Goal: Find specific page/section

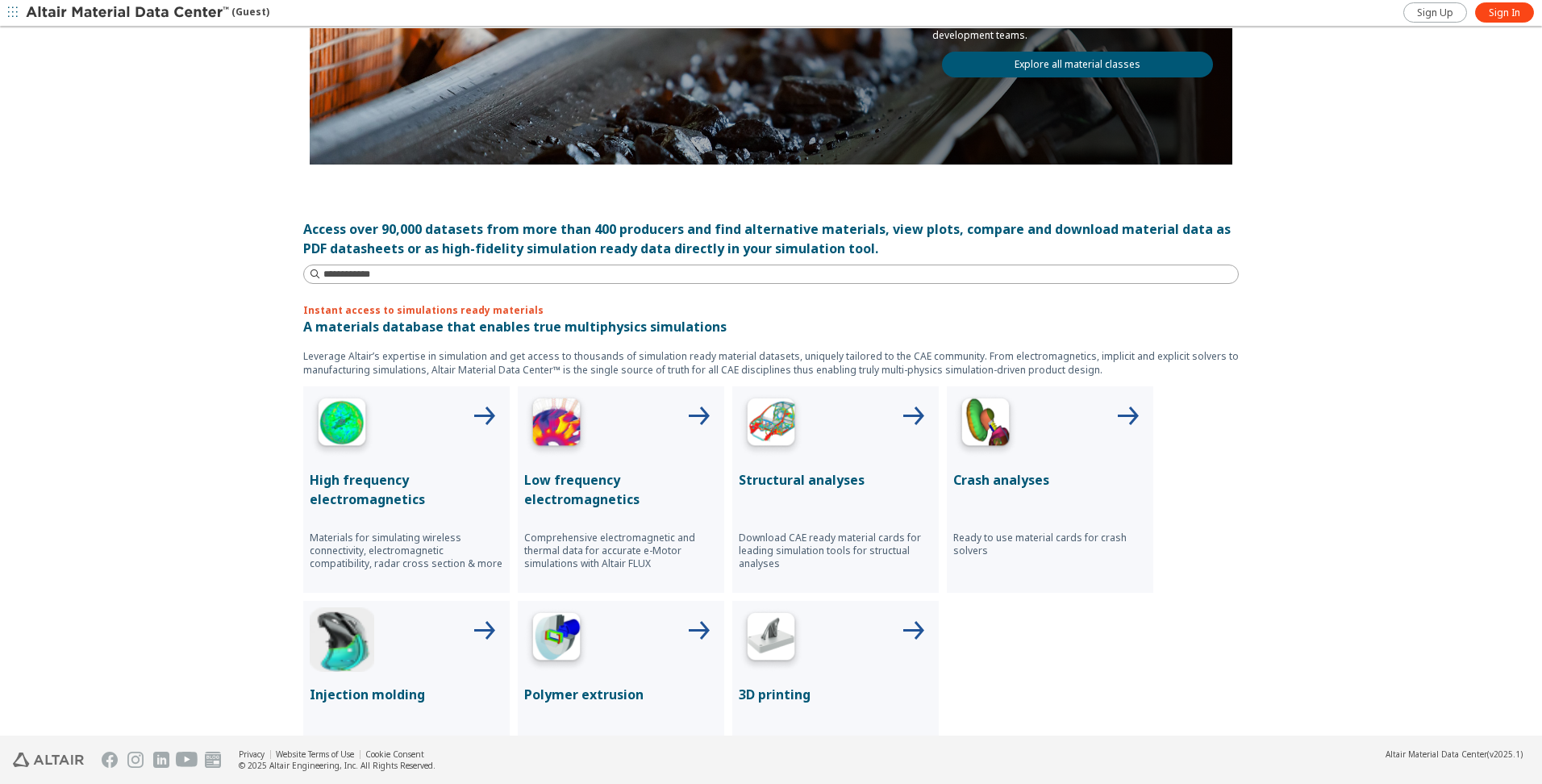
scroll to position [81, 0]
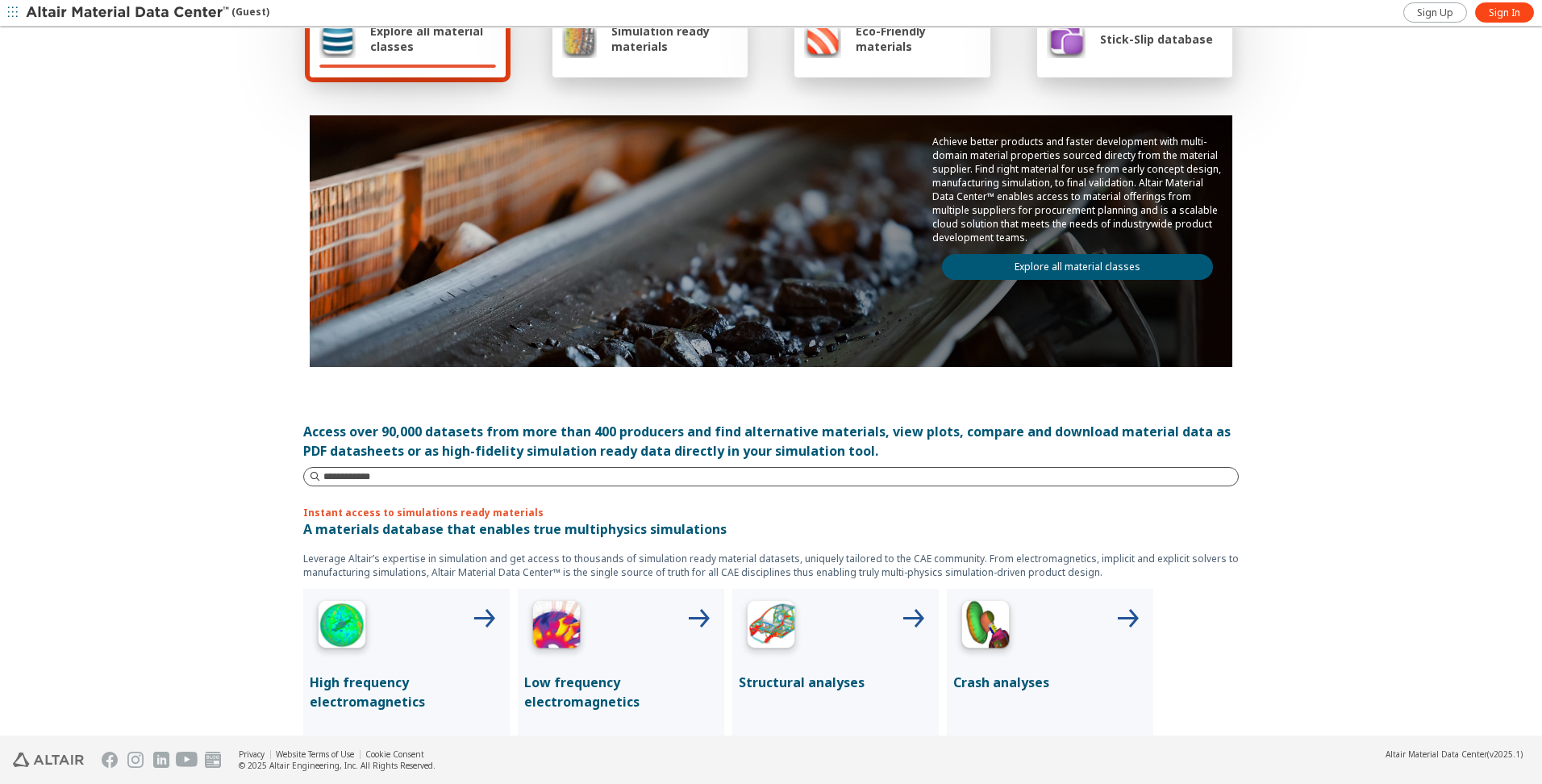
click at [360, 482] on input at bounding box center [781, 476] width 915 height 16
type input "*"
type input "***"
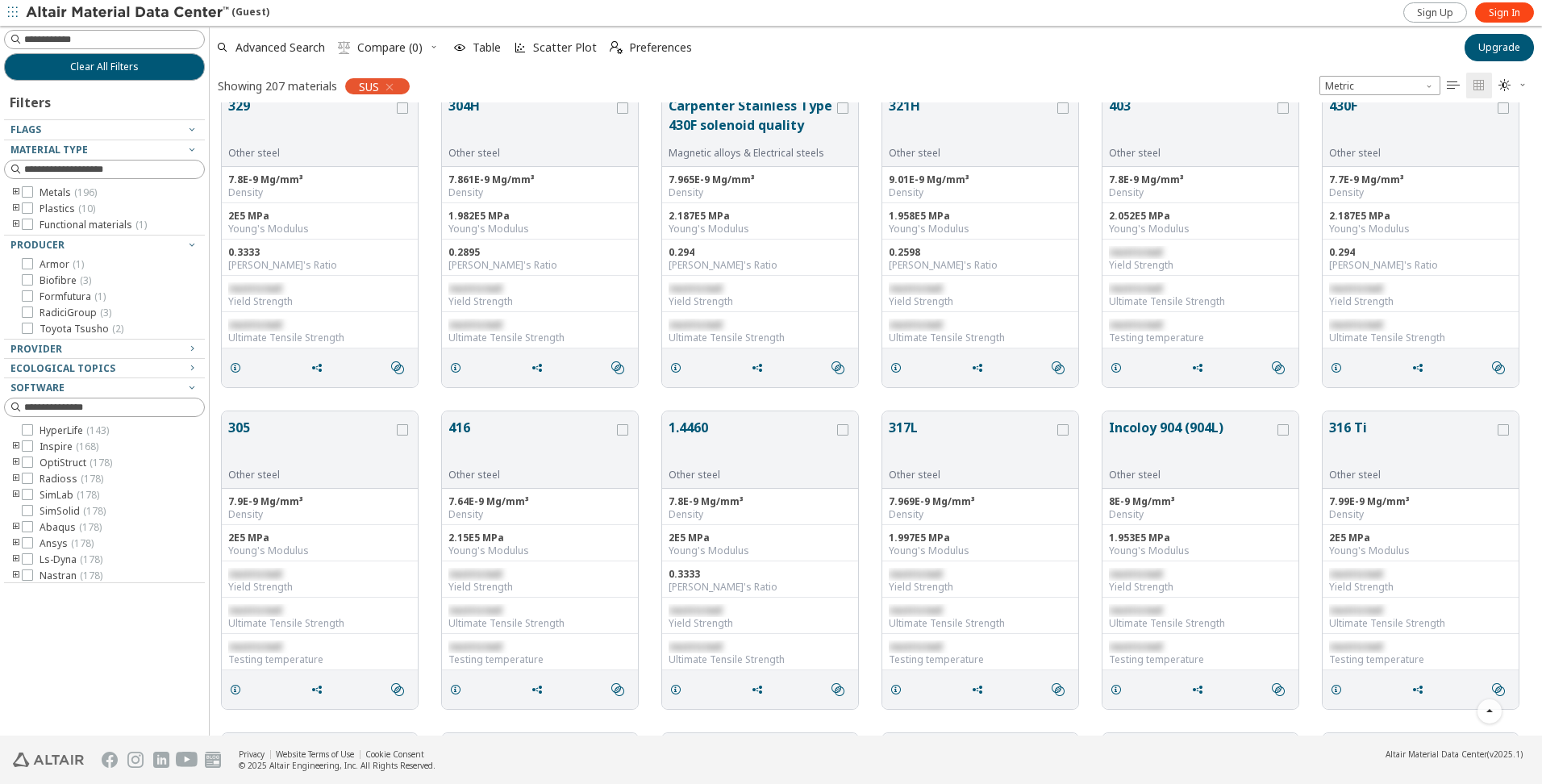
scroll to position [1855, 0]
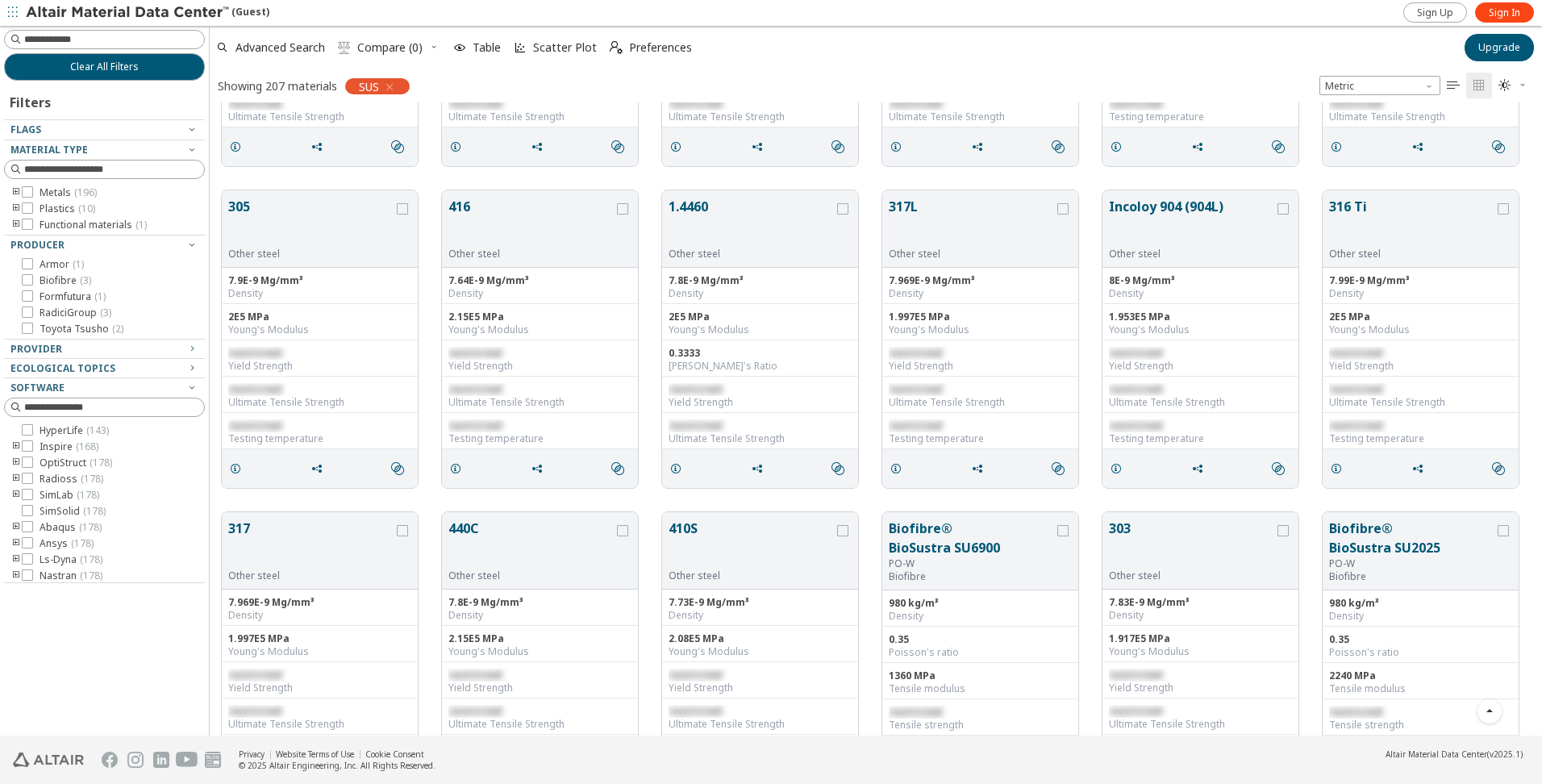
drag, startPoint x: 1168, startPoint y: 52, endPoint x: 1159, endPoint y: 65, distance: 15.8
click at [1168, 52] on div "Advanced Search  Compare (0) Table Scatter Plot  Preferences" at bounding box center [832, 47] width 1245 height 35
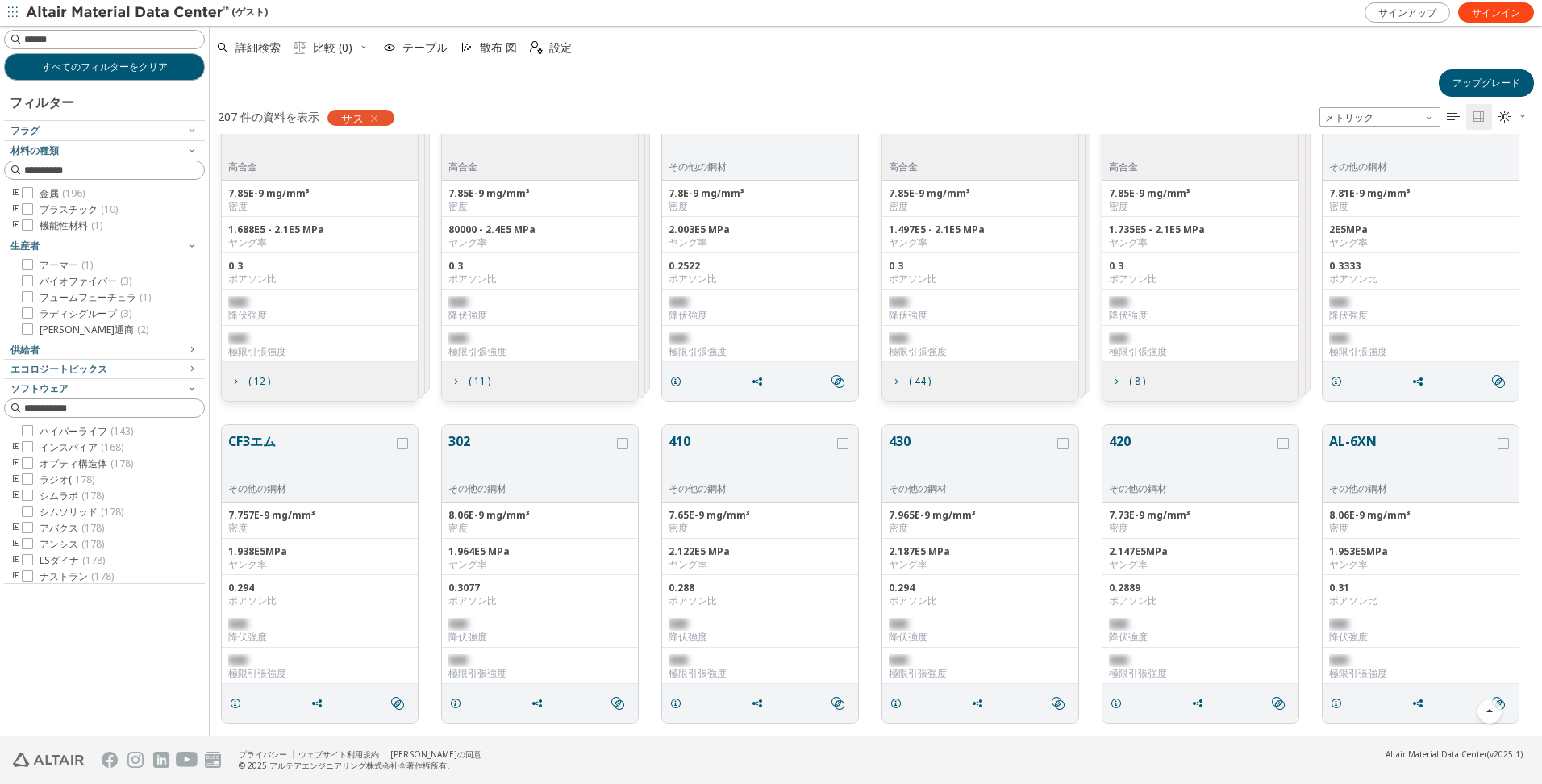
scroll to position [726, 0]
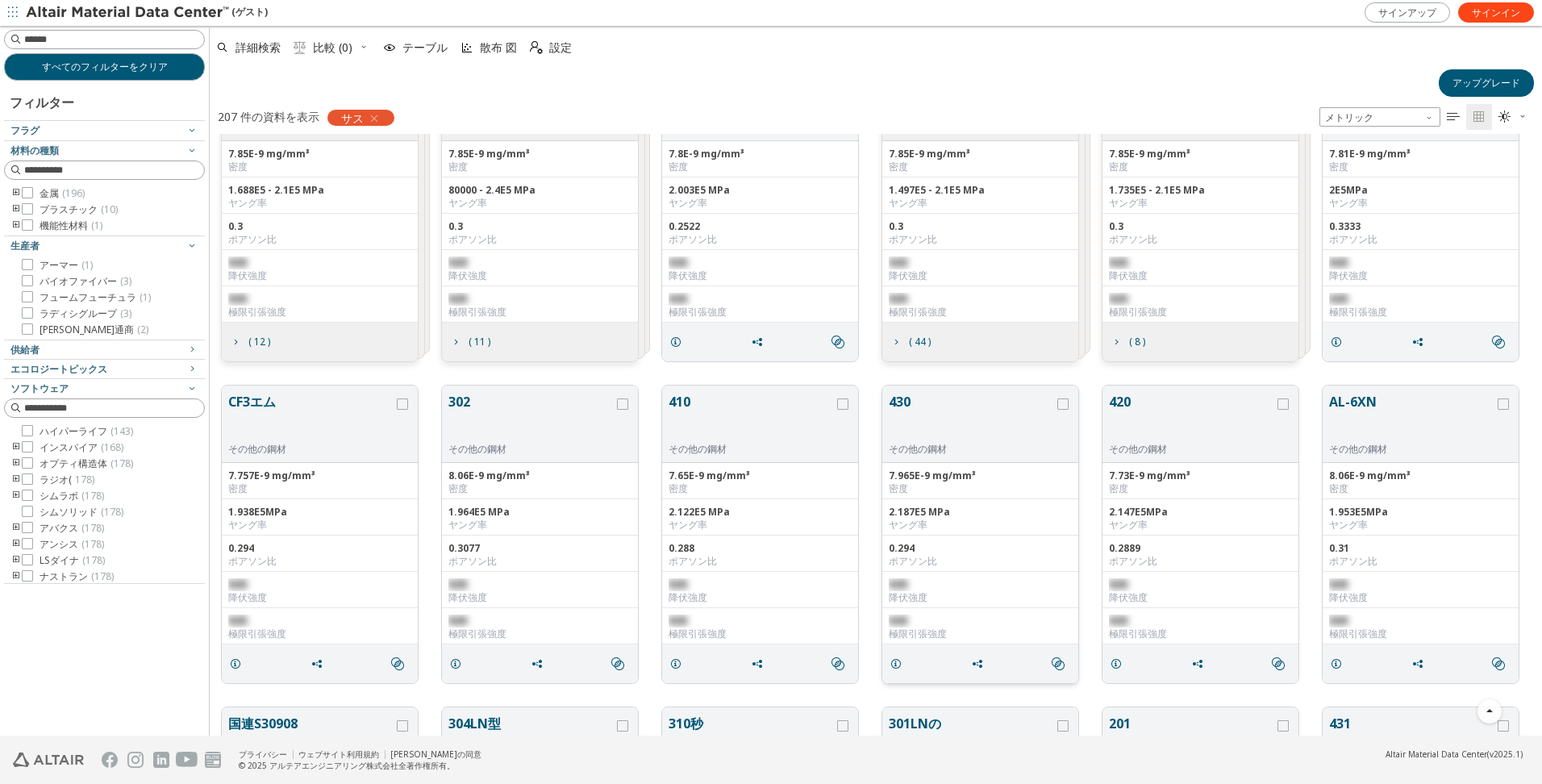
click at [907, 404] on button "430" at bounding box center [971, 417] width 165 height 51
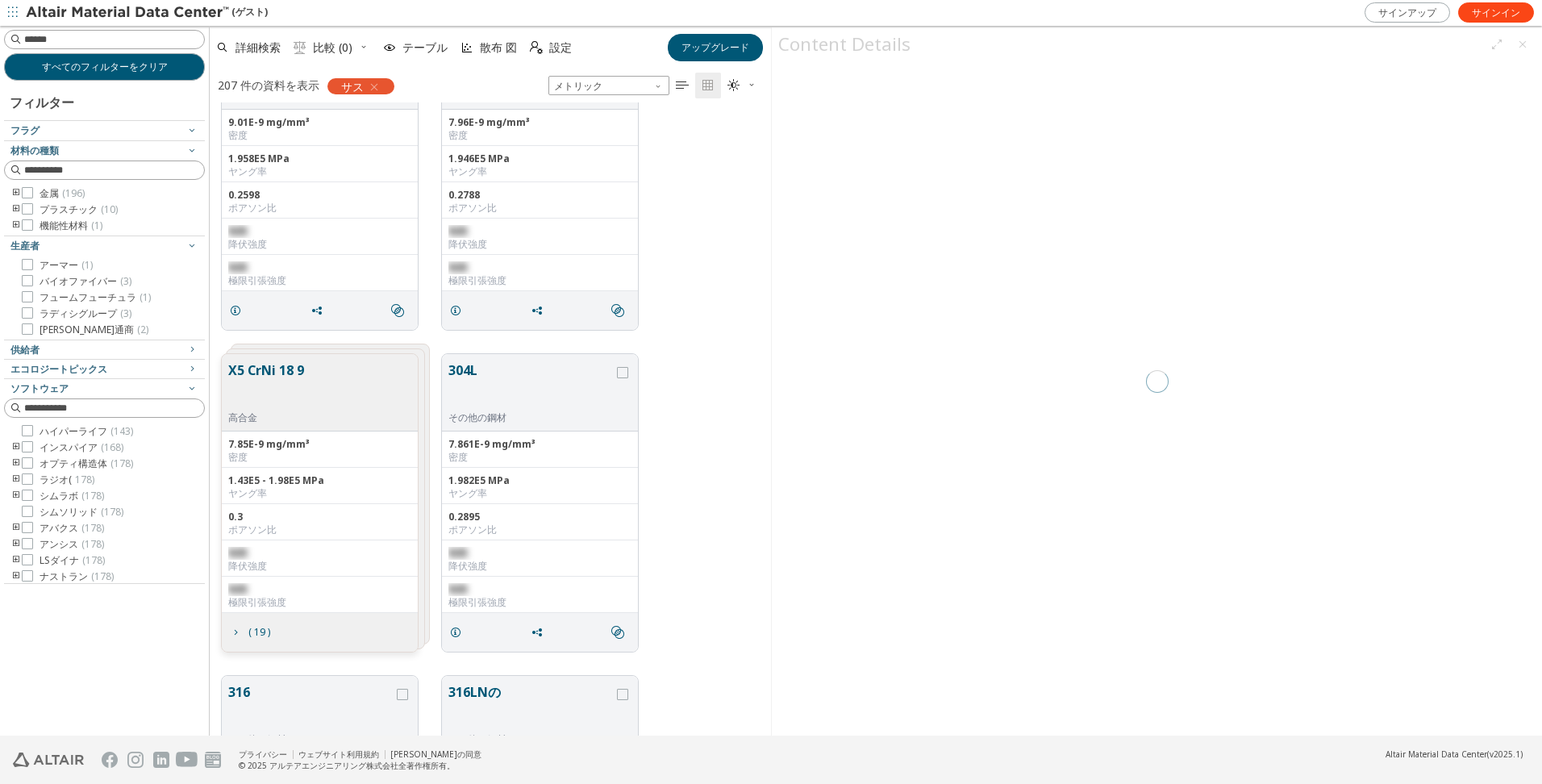
scroll to position [13, 13]
